Goal: Find specific page/section: Find specific page/section

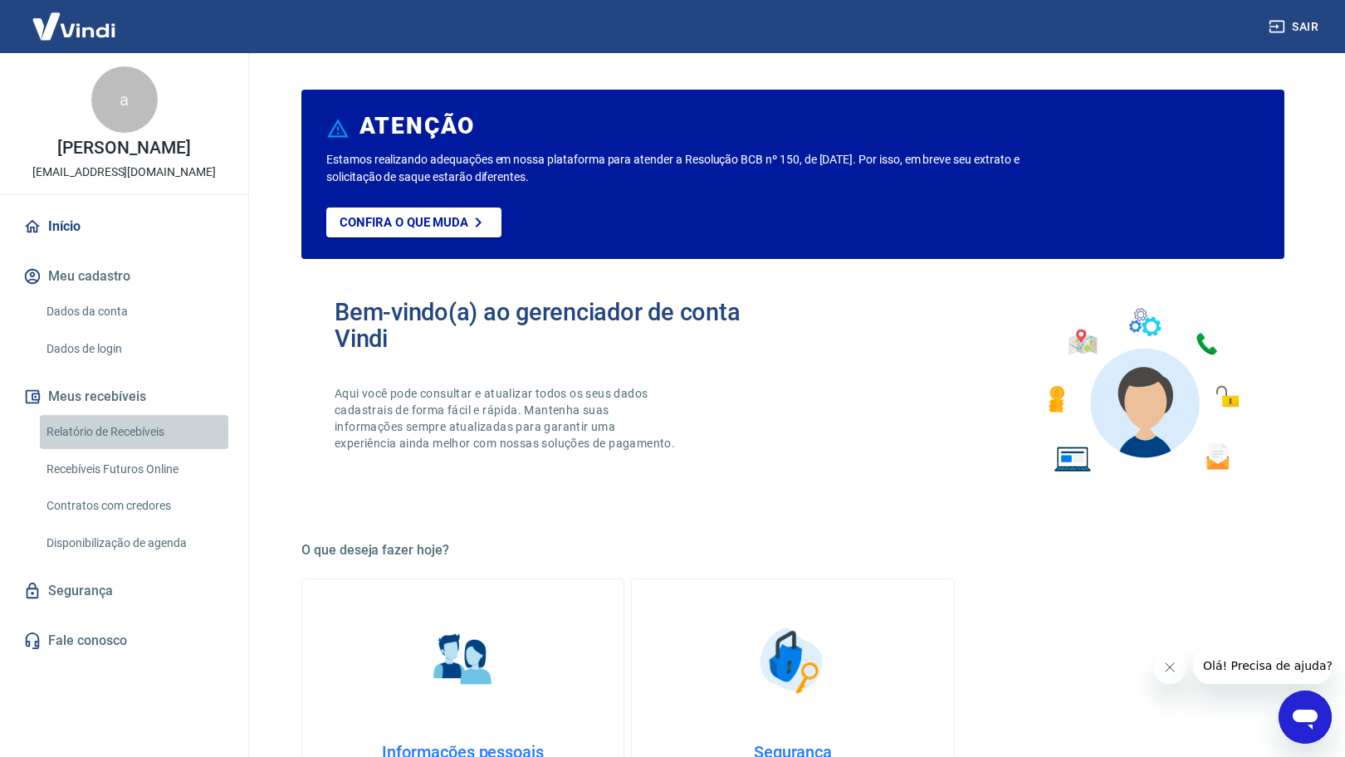
click at [134, 443] on link "Relatório de Recebíveis" at bounding box center [134, 432] width 188 height 34
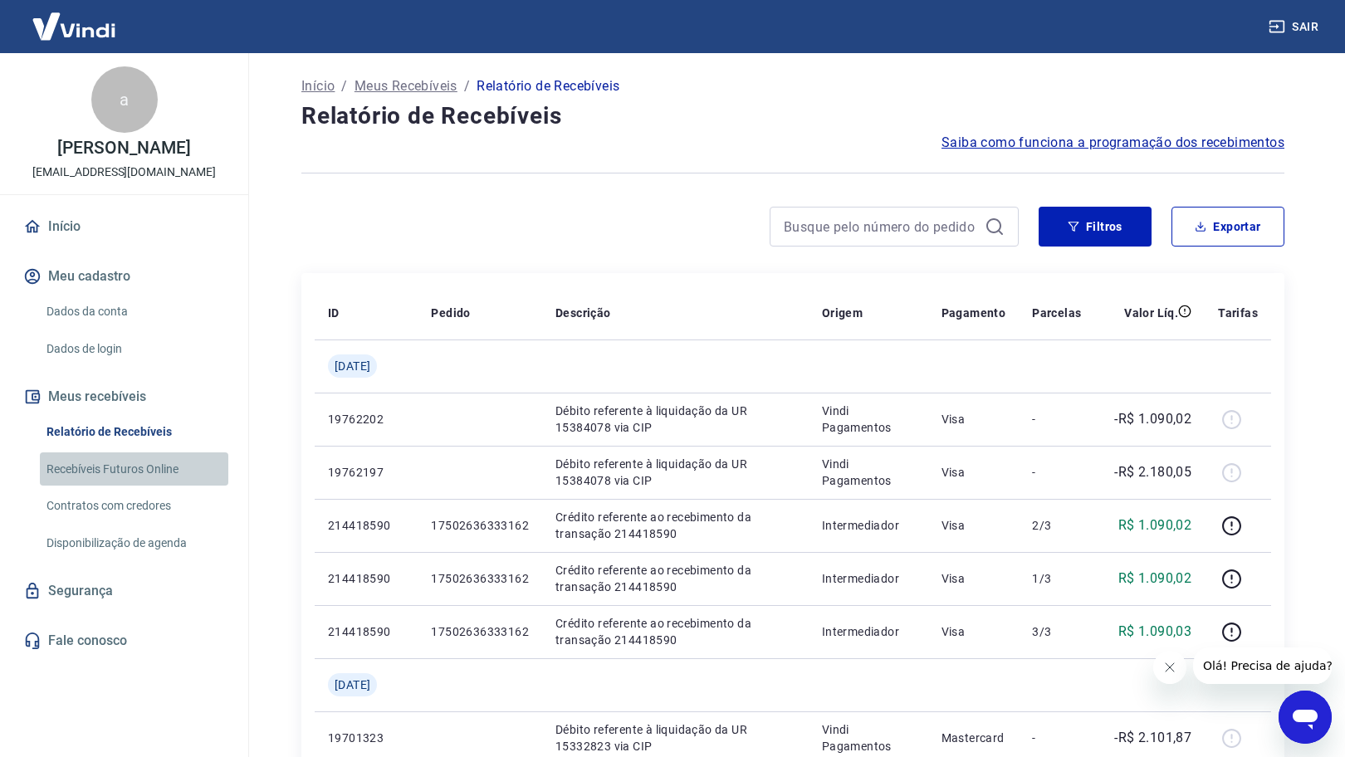
click at [123, 470] on link "Recebíveis Futuros Online" at bounding box center [134, 470] width 188 height 34
